Goal: Transaction & Acquisition: Purchase product/service

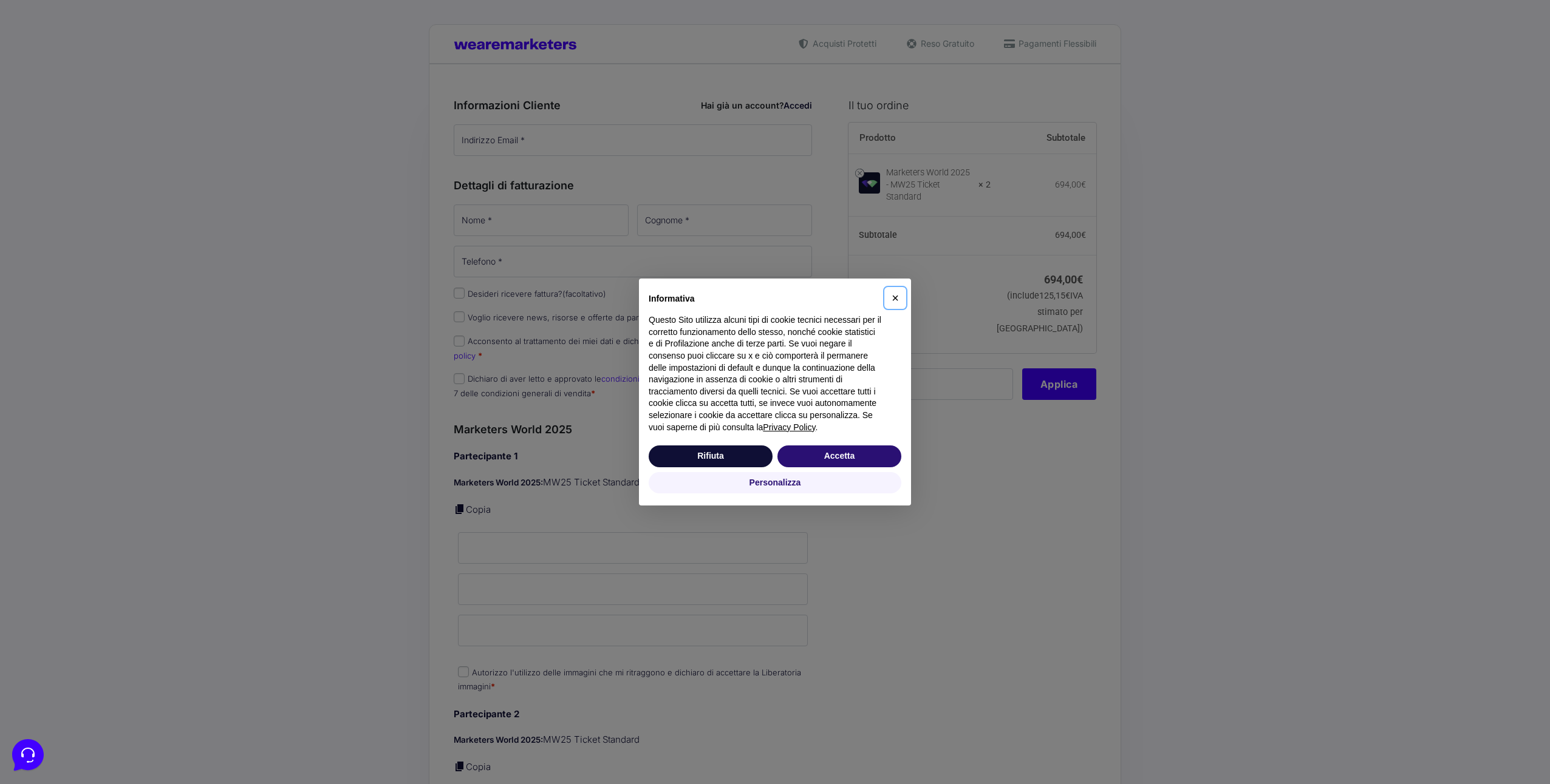
click at [891, 295] on span "×" at bounding box center [894, 298] width 7 height 14
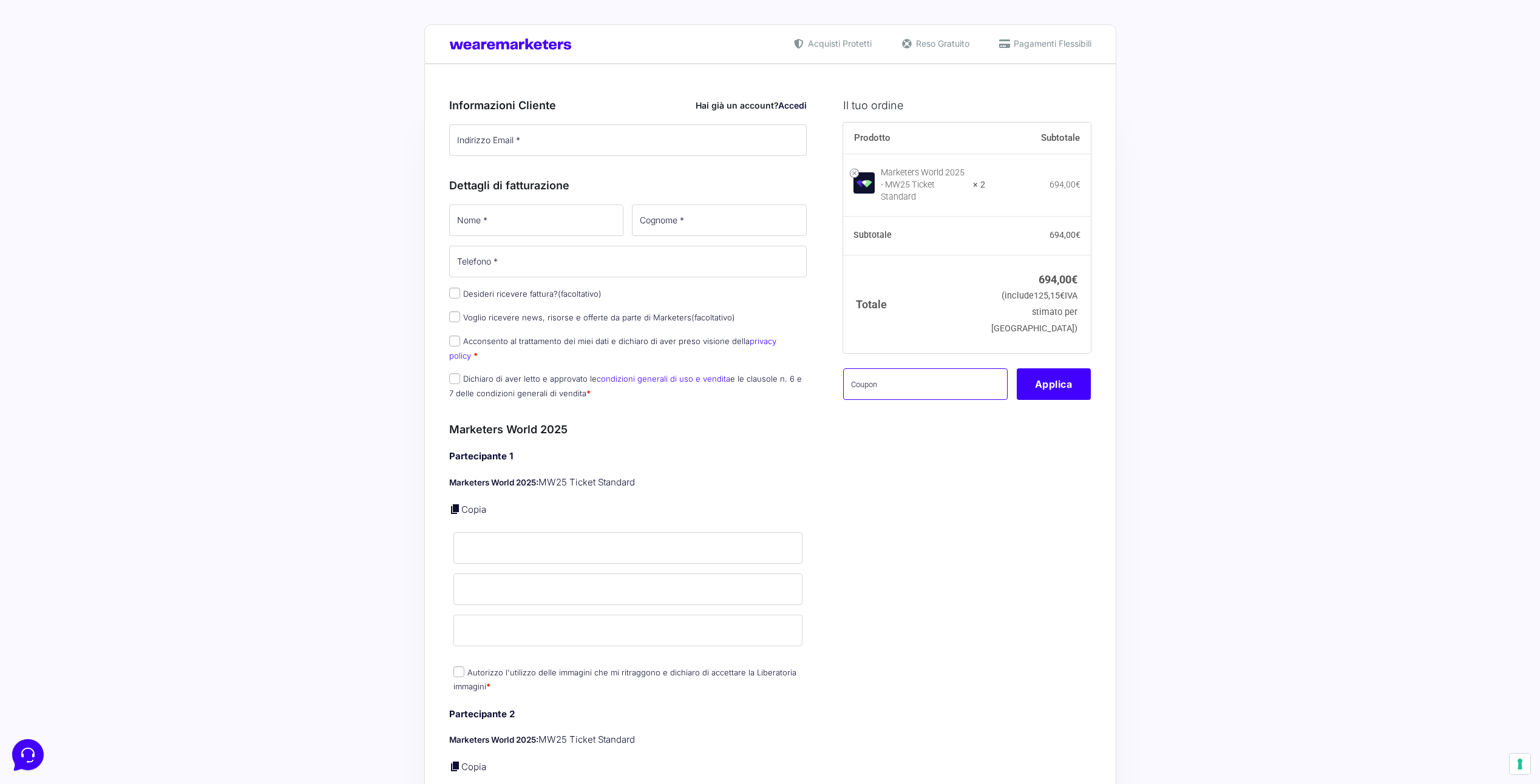
click at [904, 386] on input "text" at bounding box center [925, 384] width 164 height 31
type input "k"
type input "KALEMANAFAMILY"
click at [1044, 400] on button "Applica" at bounding box center [1054, 384] width 74 height 31
click at [1045, 397] on button "Applica" at bounding box center [1054, 384] width 74 height 31
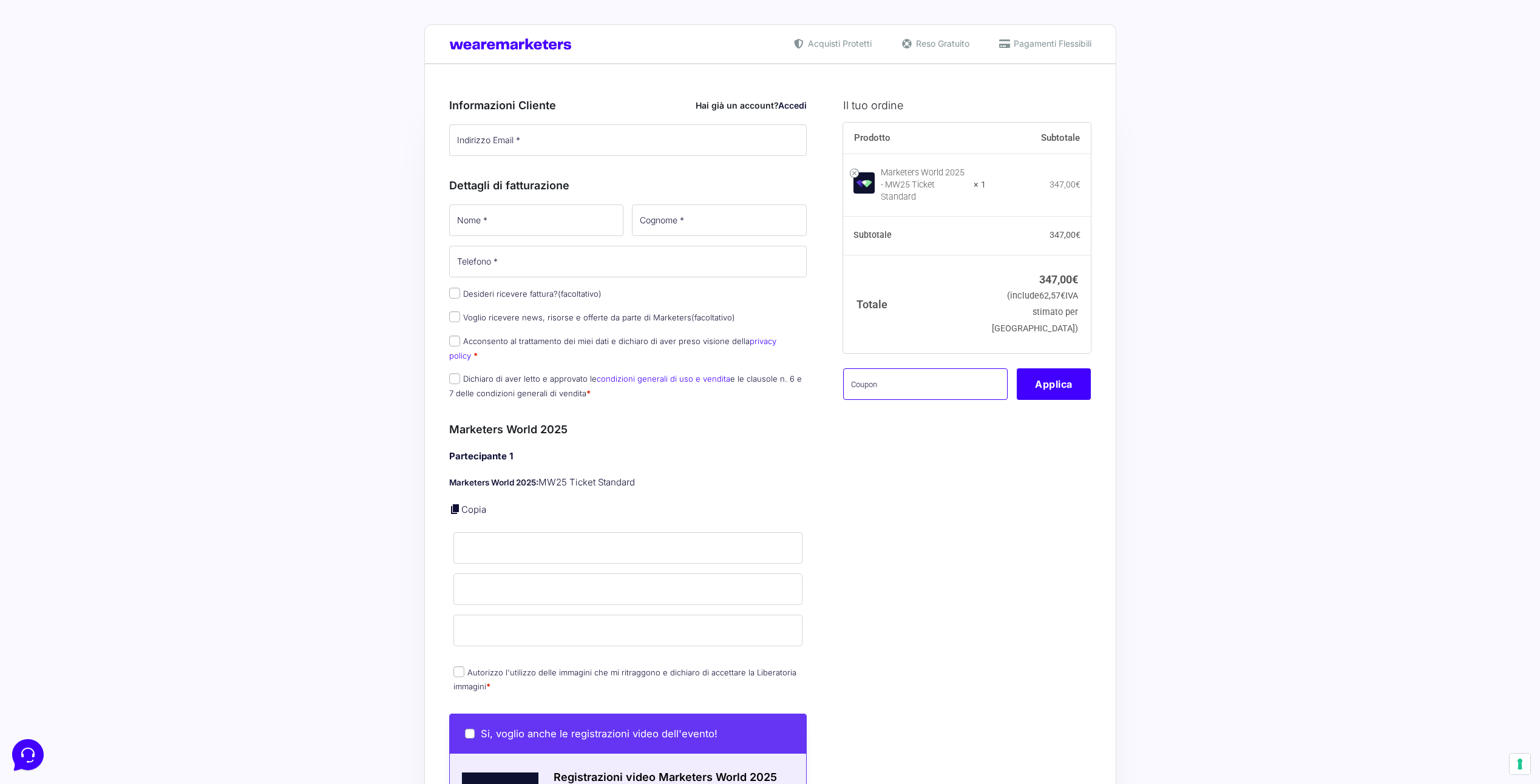
click at [945, 371] on input "text" at bounding box center [925, 384] width 164 height 31
type input "KALEMANAFAMILY"
click at [1046, 376] on button "Applica" at bounding box center [1054, 384] width 74 height 31
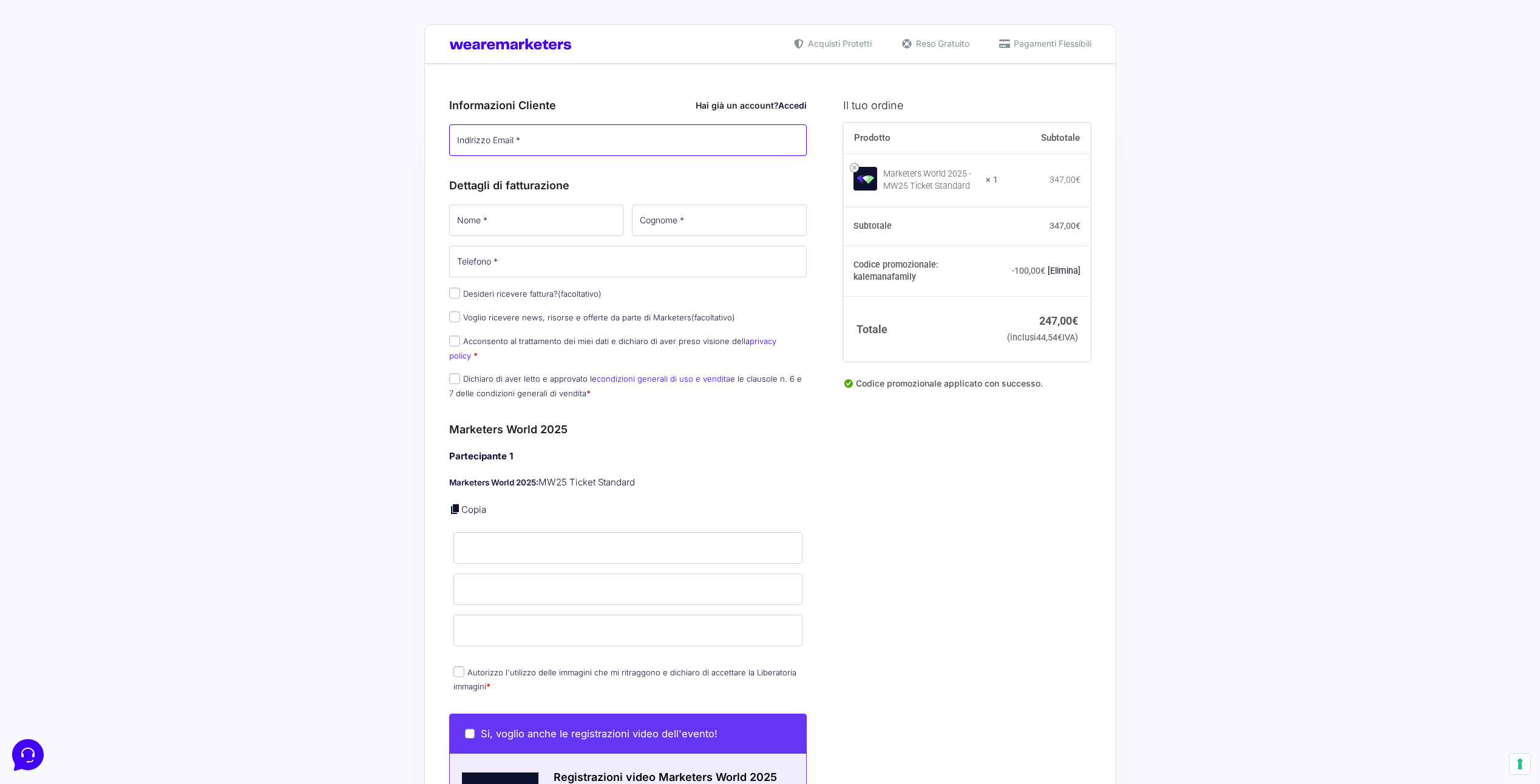
click at [534, 132] on input "Indirizzo Email *" at bounding box center [628, 140] width 359 height 31
type input "manuela@mfbnet.it"
type input "MANUELA"
type input "MASELLI"
type input "+393478641102"
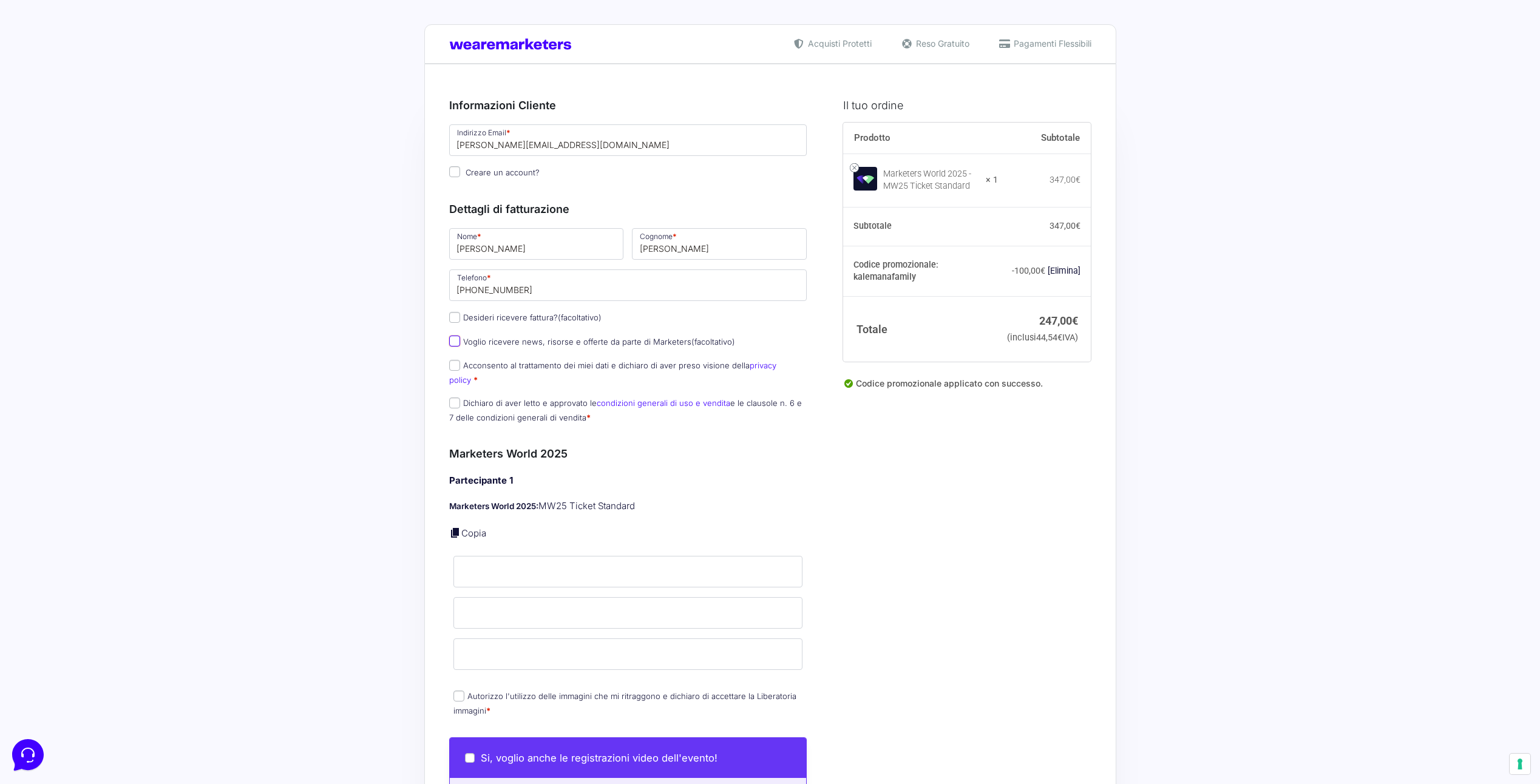
click at [454, 344] on input "Voglio ricevere news, risorse e offerte da parte di Marketers (facoltativo)" at bounding box center [454, 341] width 11 height 11
checkbox input "true"
click at [456, 366] on input "Acconsento al trattamento dei miei dati e dichiaro di aver preso visione della …" at bounding box center [454, 365] width 11 height 11
checkbox input "true"
click at [458, 397] on input "Dichiaro di aver letto e approvato le condizioni generali di uso e vendita e le…" at bounding box center [454, 402] width 11 height 11
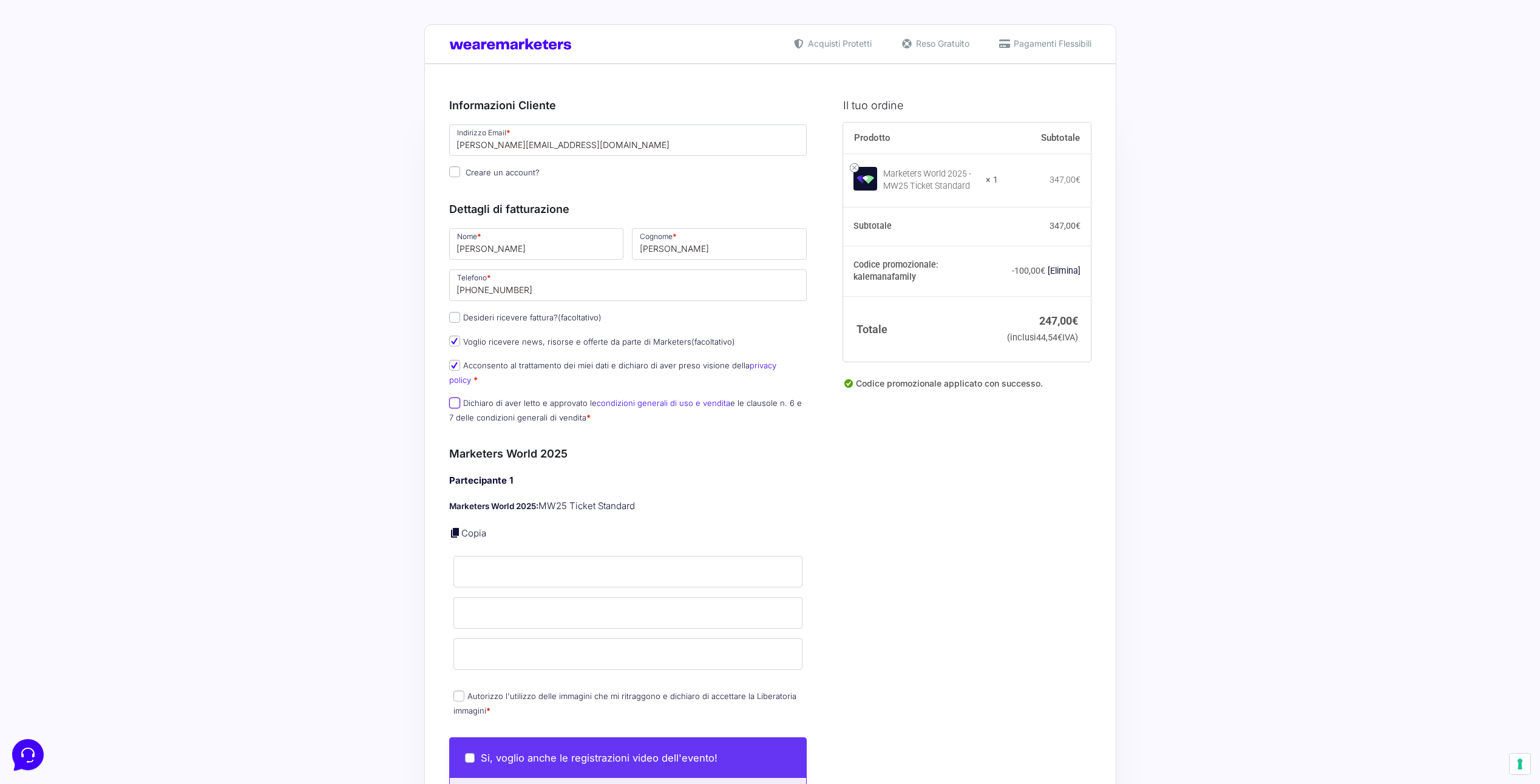
checkbox input "true"
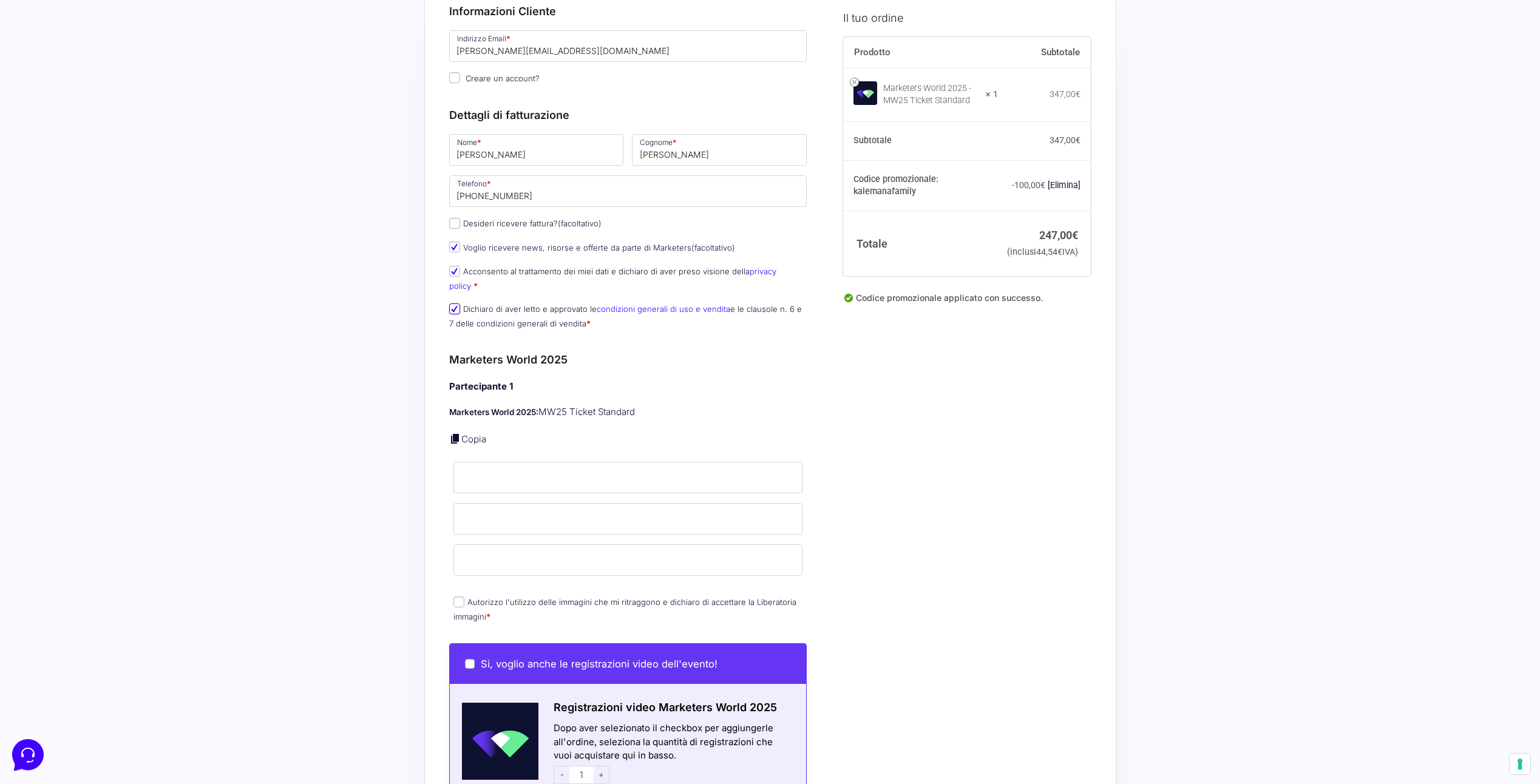
scroll to position [121, 0]
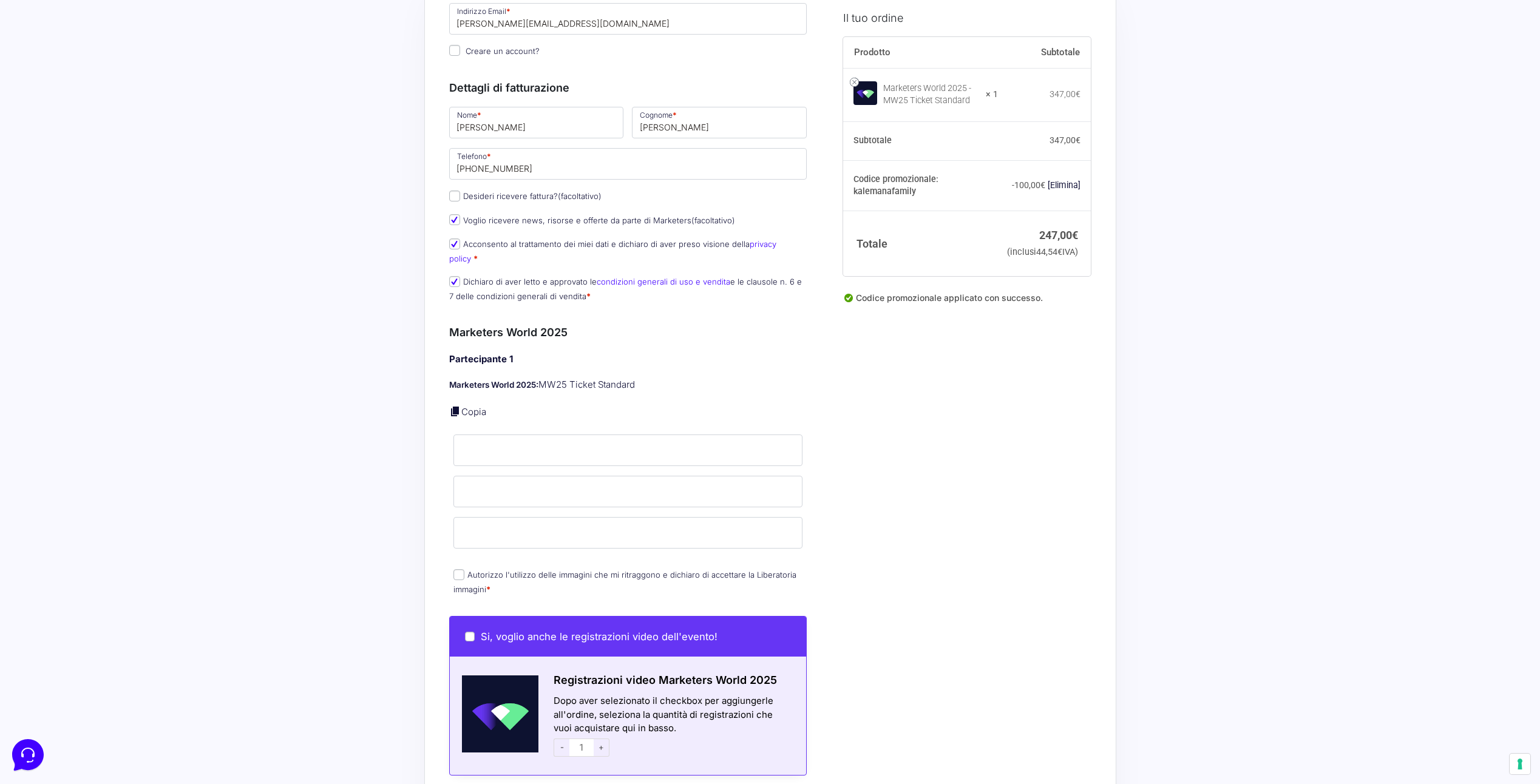
click at [473, 406] on link "Copia" at bounding box center [474, 412] width 25 height 12
type input "MANUELA"
type input "MASELLI"
type input "manuela@mfbnet.it"
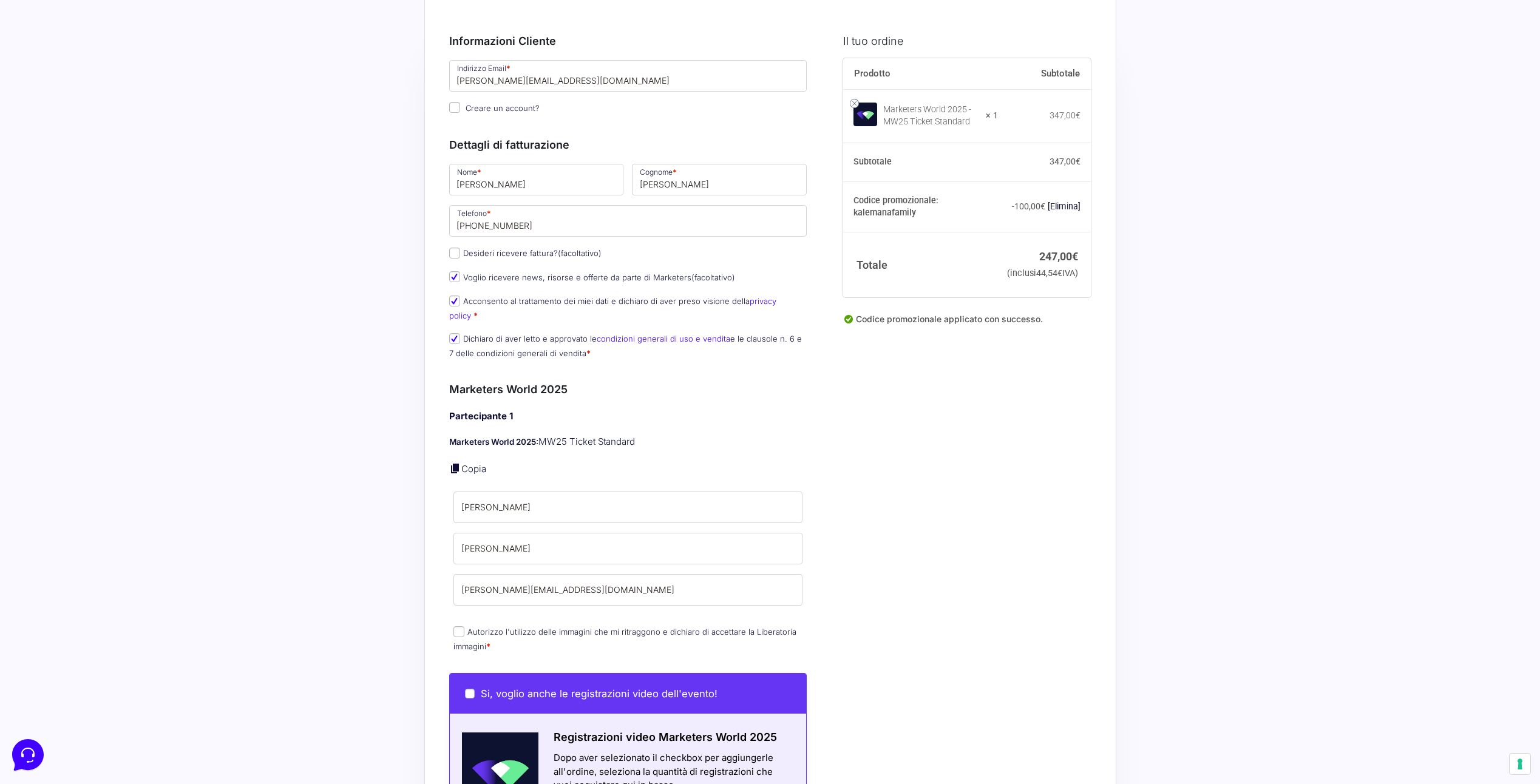
scroll to position [60, 0]
